Goal: Download file/media

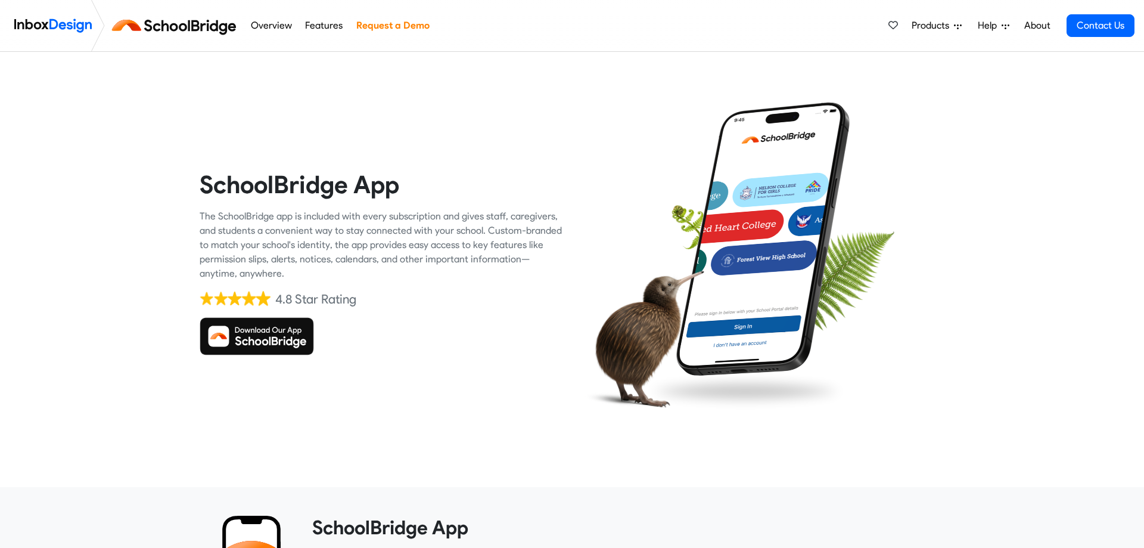
click at [254, 334] on img at bounding box center [257, 336] width 114 height 38
click at [257, 328] on img at bounding box center [257, 336] width 114 height 38
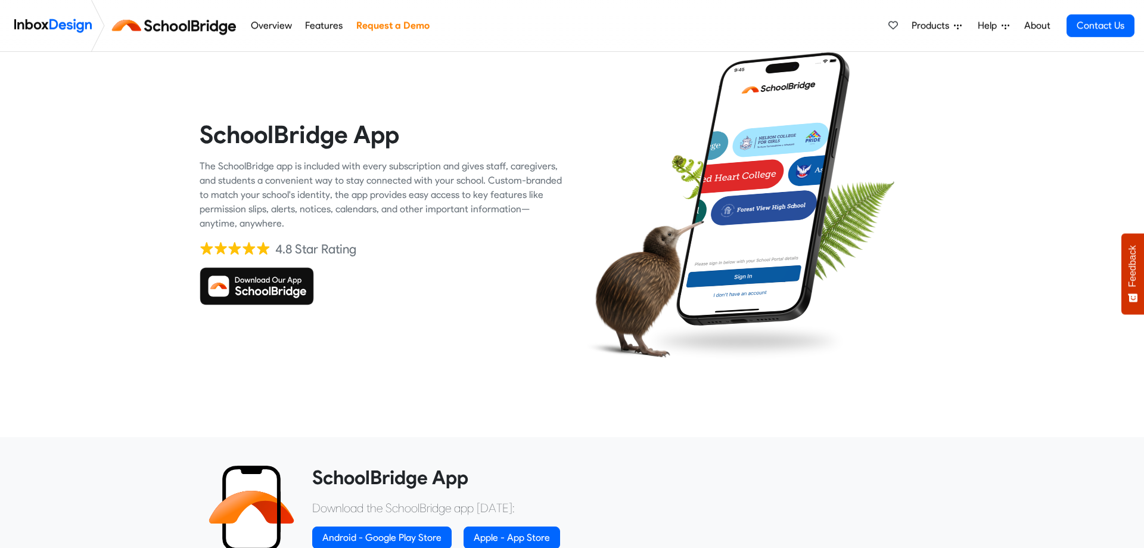
scroll to position [304, 0]
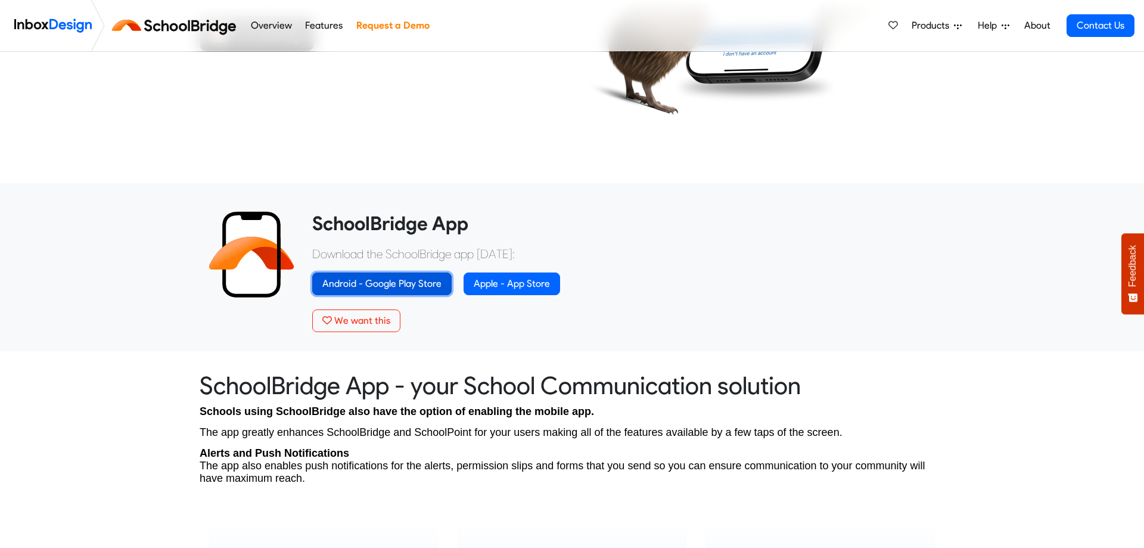
click at [367, 279] on link "Android - Google Play Store" at bounding box center [381, 283] width 139 height 23
